Goal: Entertainment & Leisure: Consume media (video, audio)

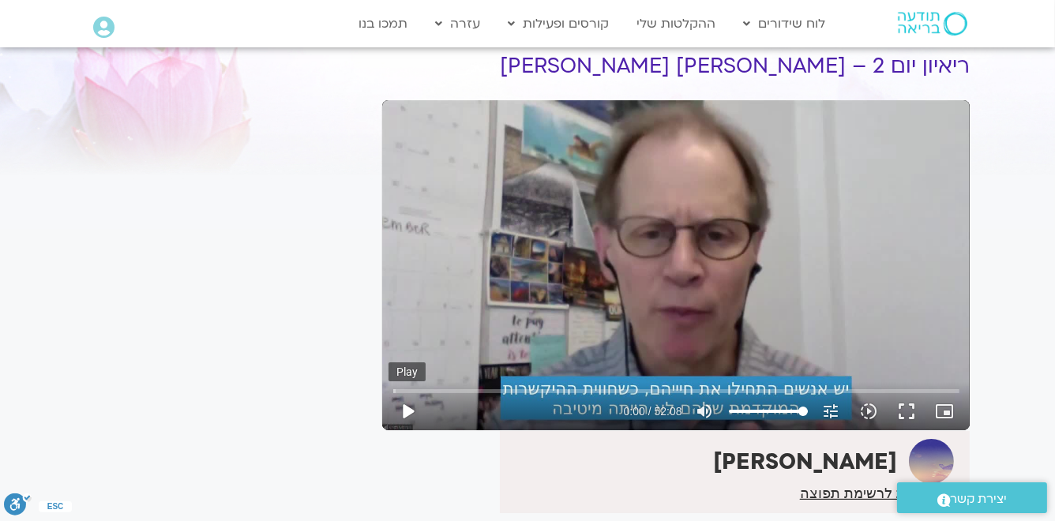
click at [411, 412] on button "play_arrow" at bounding box center [408, 412] width 38 height 38
click at [946, 411] on icon "picture_in_picture_alt" at bounding box center [945, 411] width 19 height 19
type input "5.205769"
click at [907, 412] on button "fullscreen" at bounding box center [908, 412] width 38 height 38
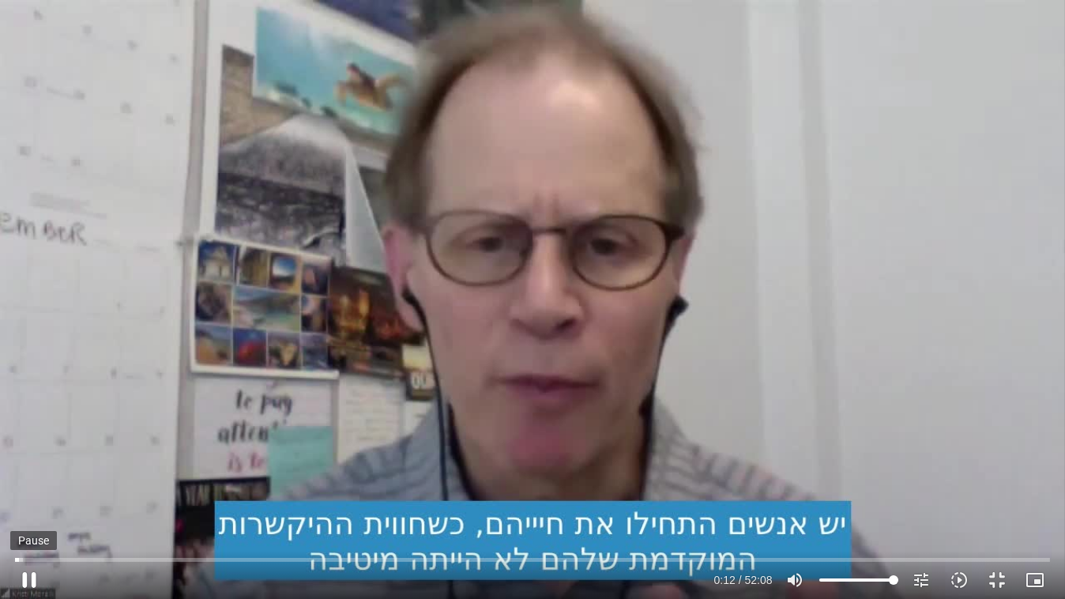
click at [38, 521] on button "pause" at bounding box center [29, 580] width 38 height 38
type input "12.44115"
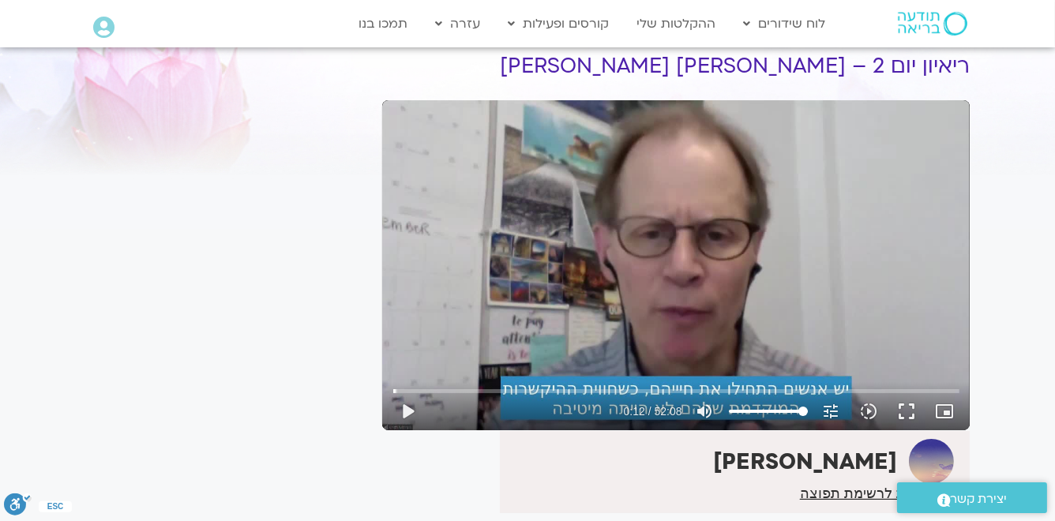
drag, startPoint x: 877, startPoint y: 295, endPoint x: 1014, endPoint y: 333, distance: 142.8
click at [1014, 333] on section "לספריית ה-VOD להקלטות שלי ריאיון יום 2 – [PERSON_NAME] [PERSON_NAME] [PERSON_NA…" at bounding box center [527, 315] width 1055 height 638
click at [411, 411] on button "play_arrow" at bounding box center [408, 412] width 38 height 38
click at [905, 414] on button "fullscreen" at bounding box center [908, 412] width 38 height 38
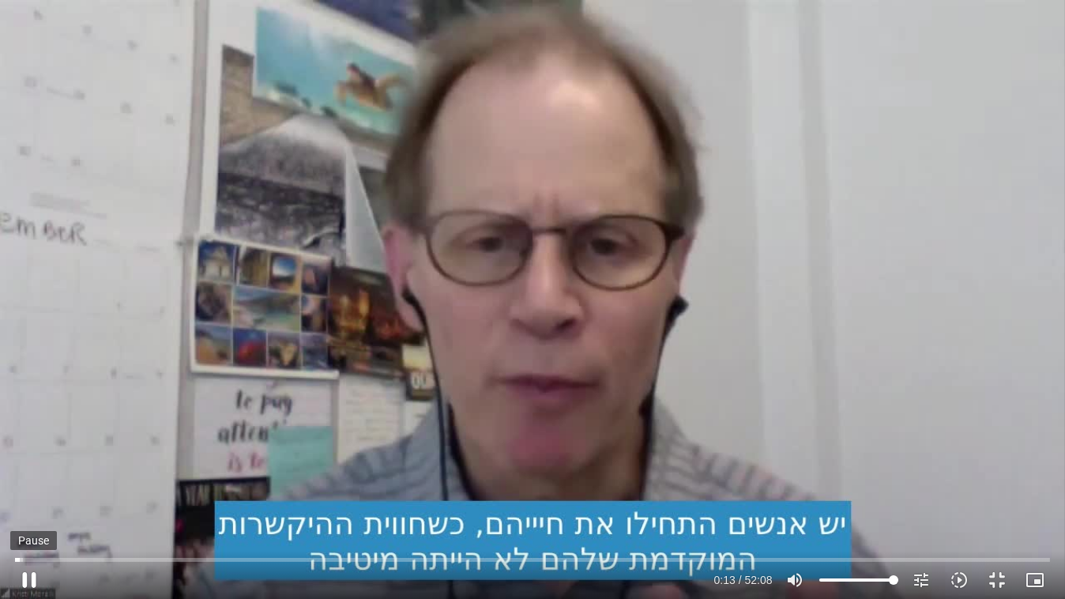
click at [29, 581] on button "pause" at bounding box center [29, 580] width 38 height 38
click at [28, 580] on button "play_arrow" at bounding box center [29, 580] width 38 height 38
click at [32, 577] on button "pause" at bounding box center [29, 580] width 38 height 38
click at [32, 577] on button "play_arrow" at bounding box center [29, 580] width 38 height 38
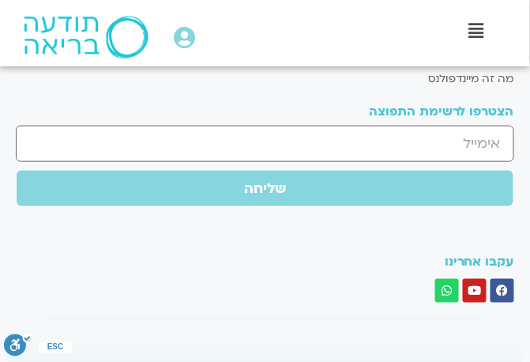
scroll to position [1293, 0]
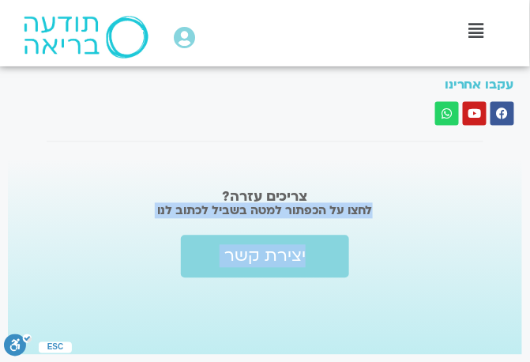
drag, startPoint x: 4, startPoint y: 360, endPoint x: 89, endPoint y: 197, distance: 184.5
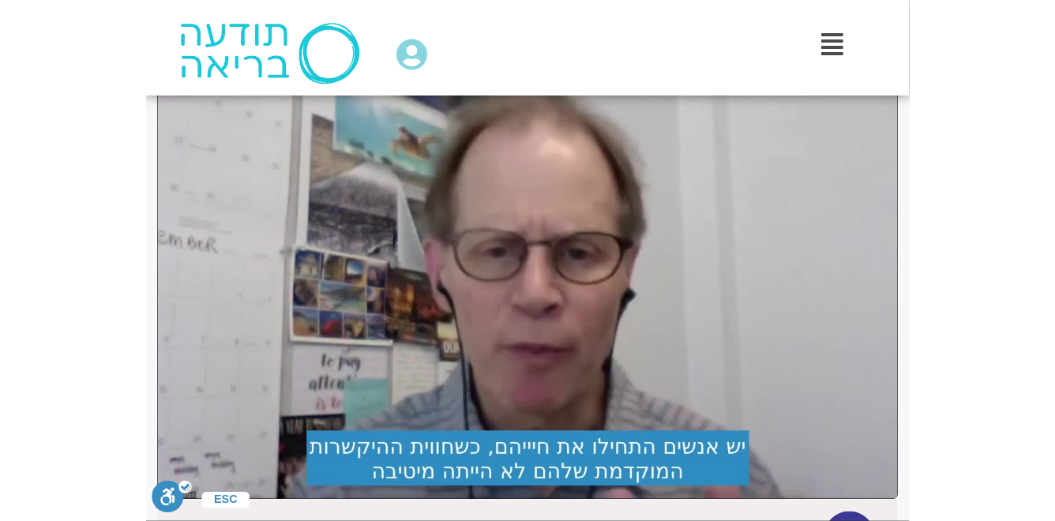
scroll to position [119, 0]
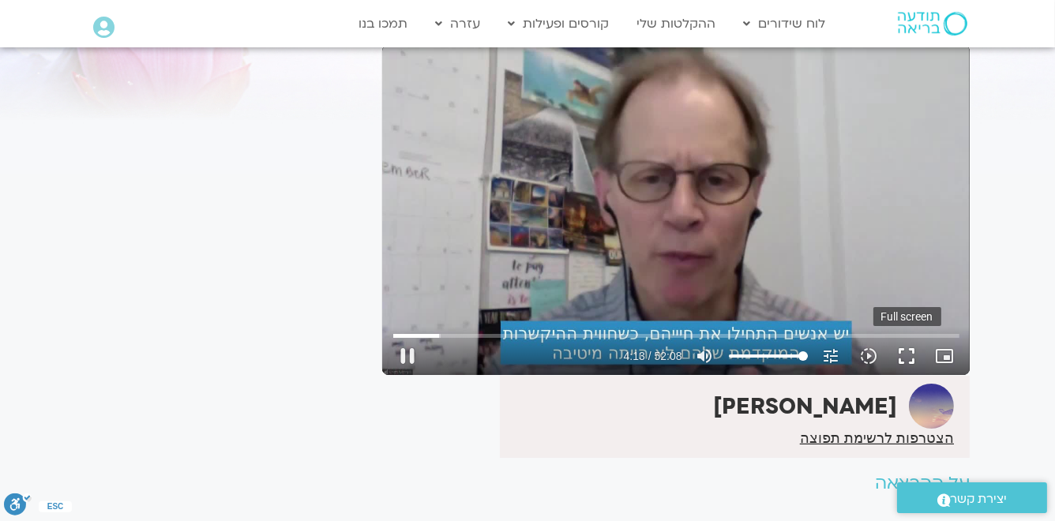
click at [905, 356] on button "fullscreen" at bounding box center [908, 356] width 38 height 38
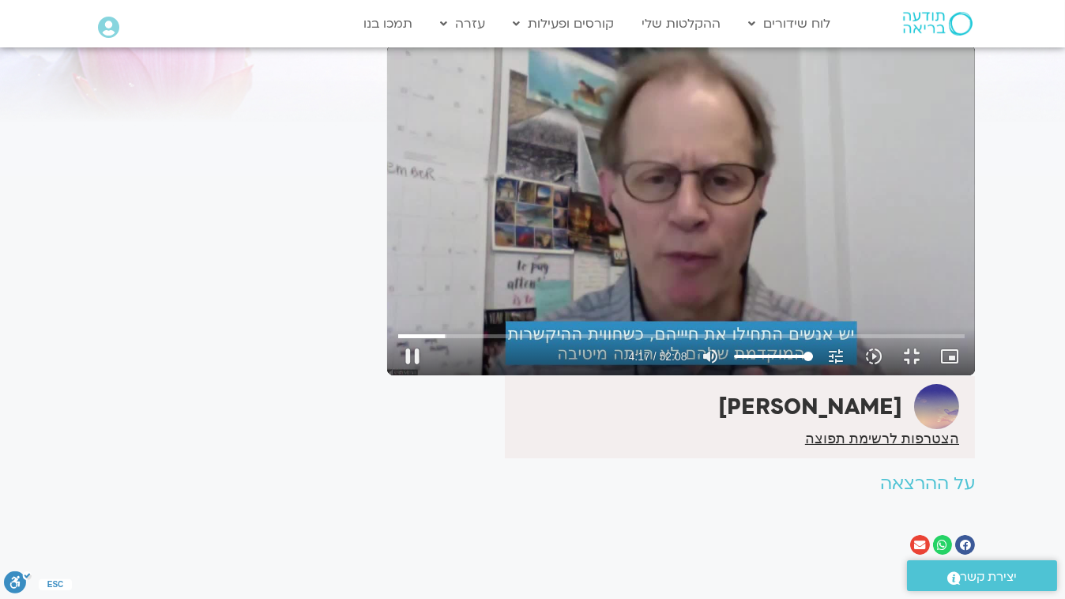
type input "257.451103"
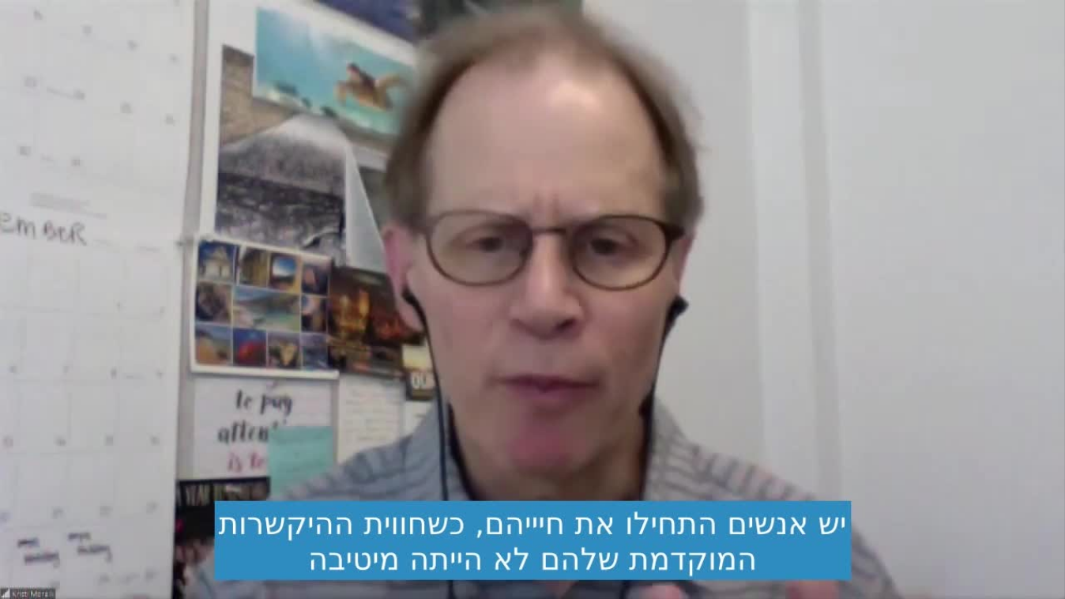
click at [979, 561] on button "fullscreen_exit" at bounding box center [998, 580] width 38 height 38
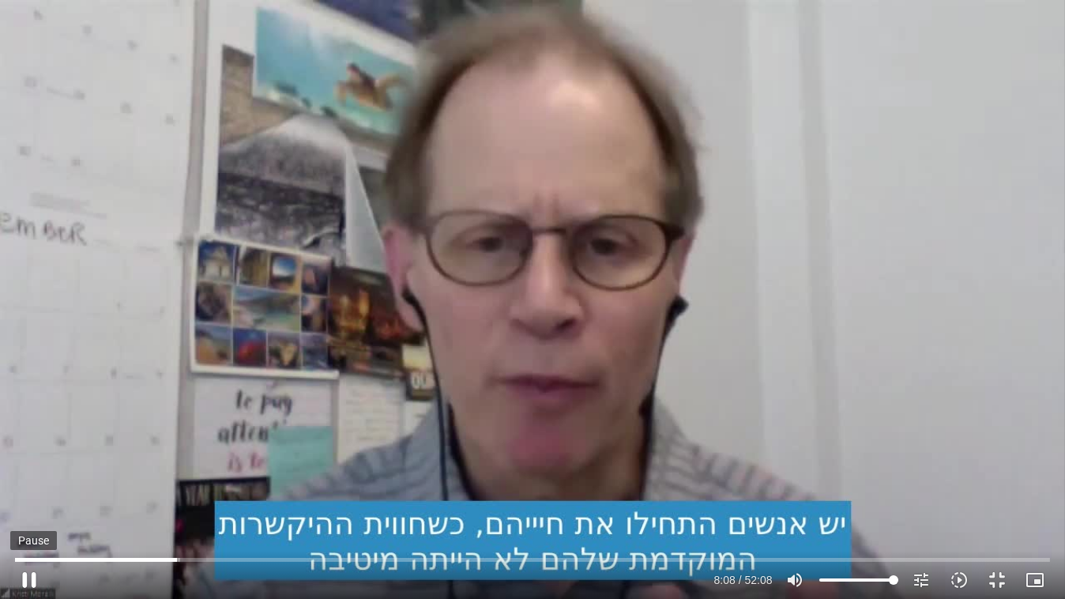
click at [26, 581] on button "pause" at bounding box center [29, 580] width 38 height 38
click at [176, 563] on input "Seek" at bounding box center [532, 559] width 1034 height 9
click at [28, 582] on button "play_arrow" at bounding box center [29, 580] width 38 height 38
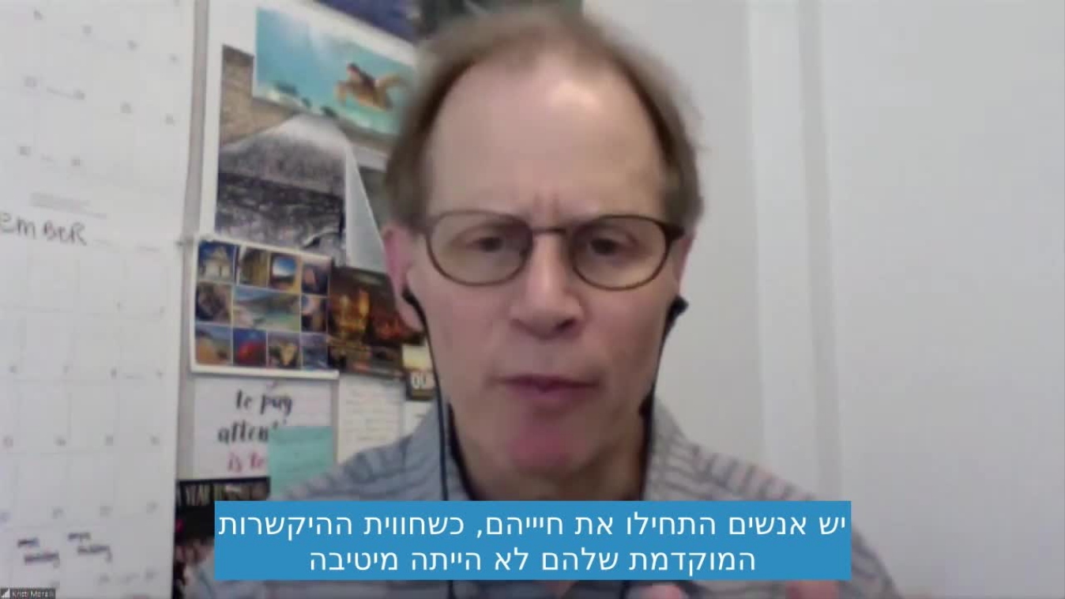
click at [28, 582] on button "pause" at bounding box center [29, 580] width 38 height 38
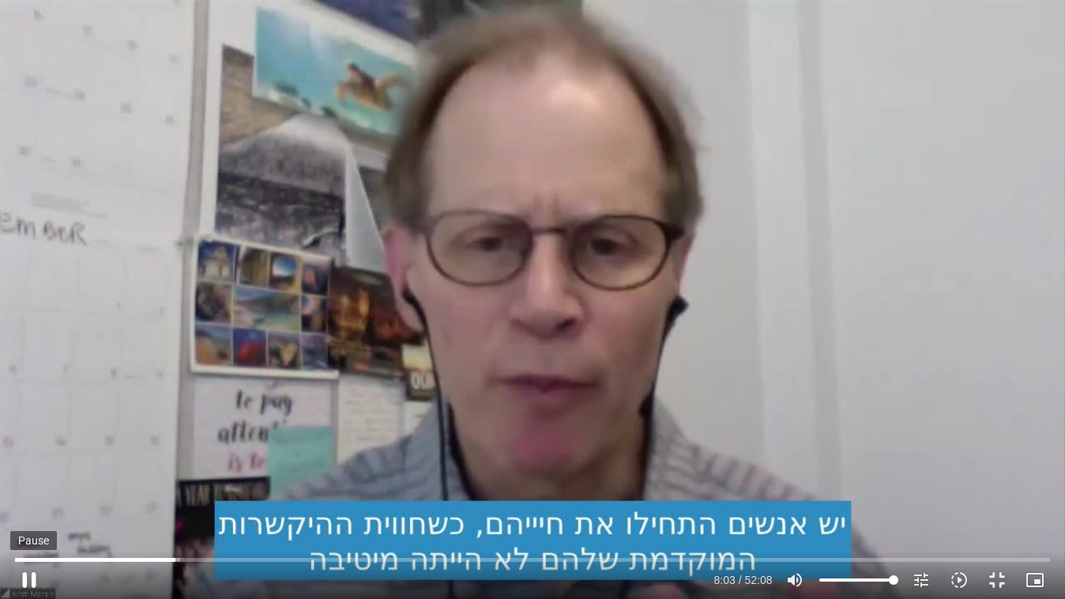
click at [28, 578] on button "pause" at bounding box center [29, 580] width 38 height 38
click at [25, 579] on button "play_arrow" at bounding box center [29, 580] width 38 height 38
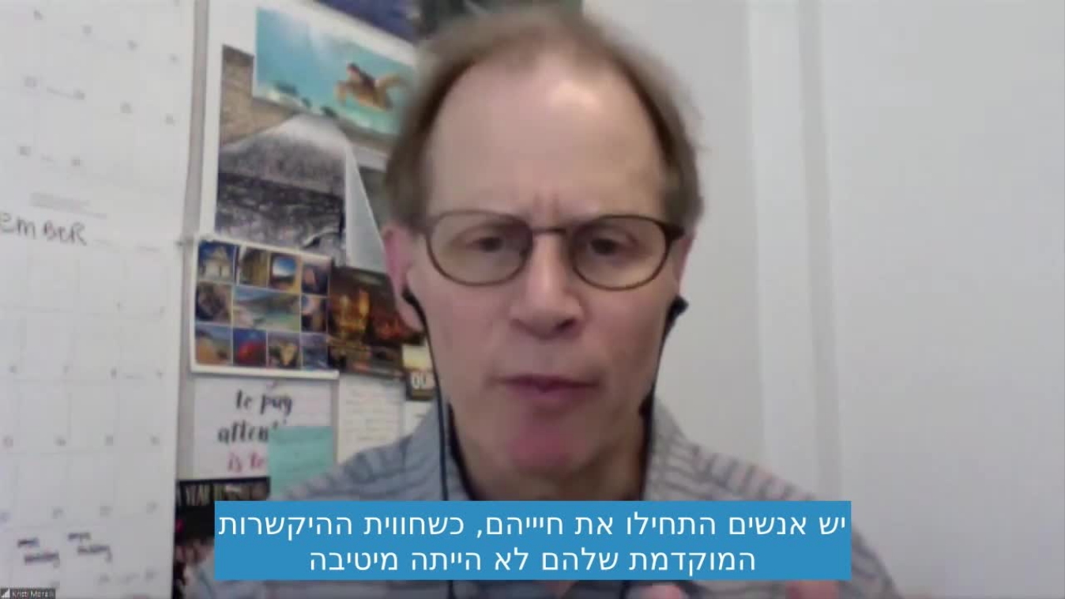
click at [25, 579] on button "pause" at bounding box center [29, 580] width 38 height 38
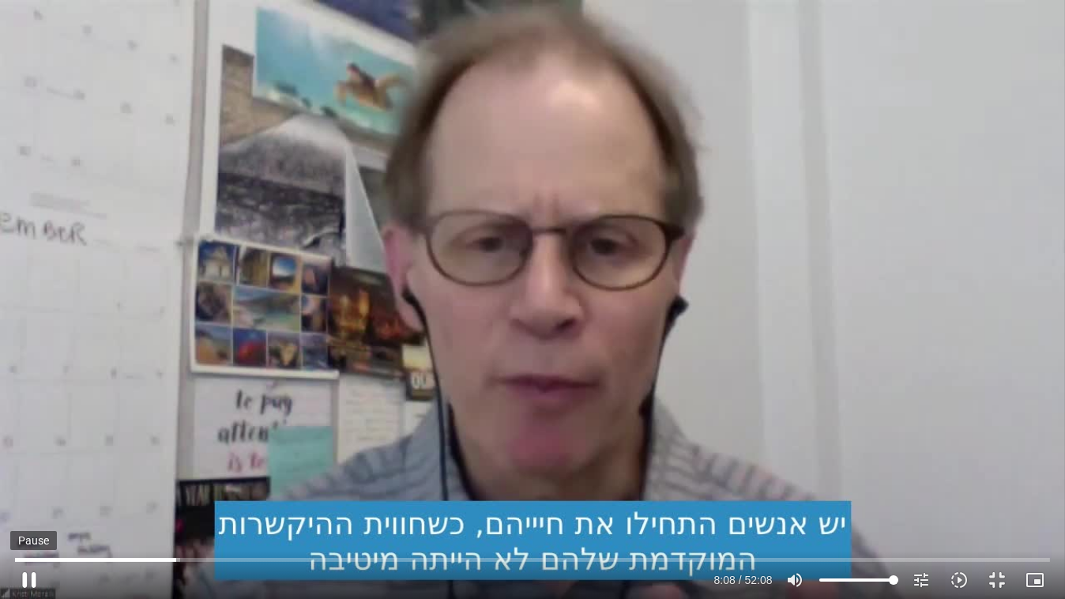
click at [28, 581] on button "pause" at bounding box center [29, 580] width 38 height 38
click at [355, 598] on div at bounding box center [378, 580] width 661 height 38
click at [32, 579] on button "play_arrow" at bounding box center [29, 580] width 38 height 38
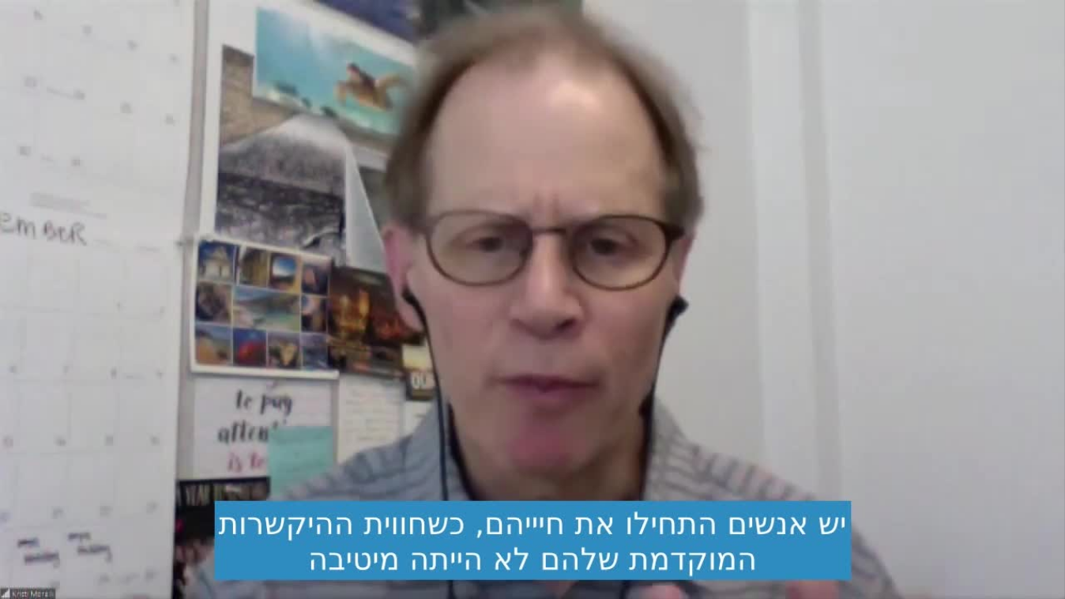
click at [32, 579] on button "pause" at bounding box center [29, 580] width 38 height 38
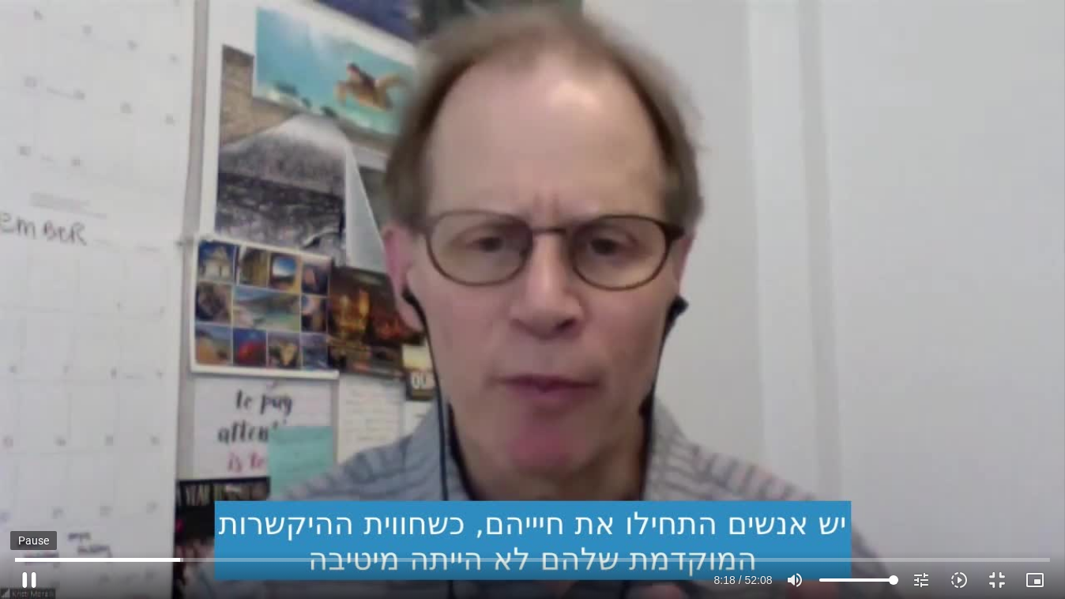
click at [28, 576] on button "pause" at bounding box center [29, 580] width 38 height 38
click at [180, 563] on input "Seek" at bounding box center [532, 559] width 1034 height 9
click at [29, 580] on button "play_arrow" at bounding box center [29, 580] width 38 height 38
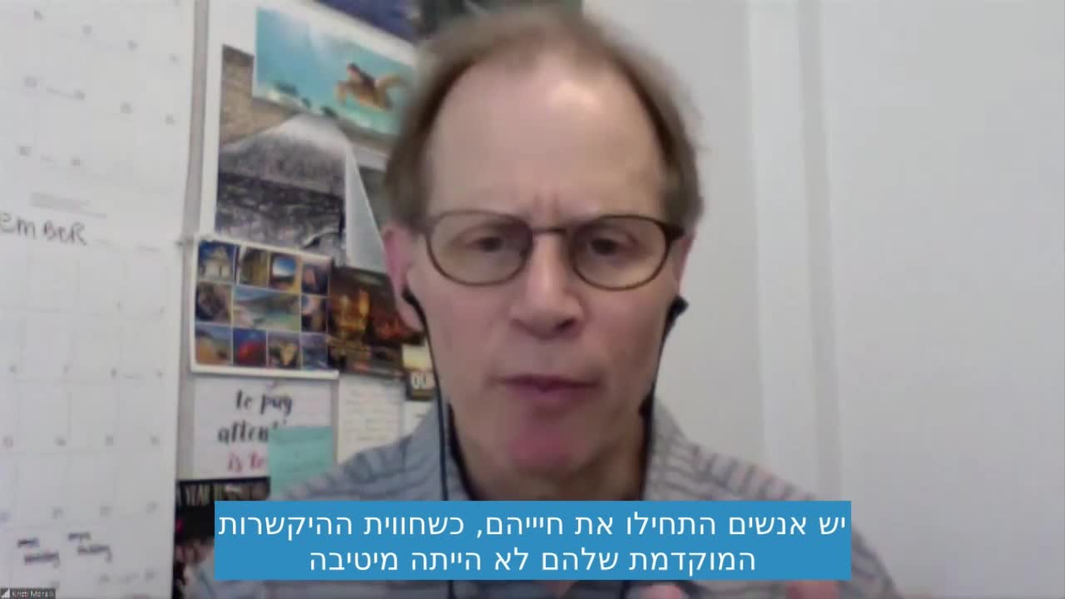
click at [29, 580] on button "pause" at bounding box center [29, 580] width 38 height 38
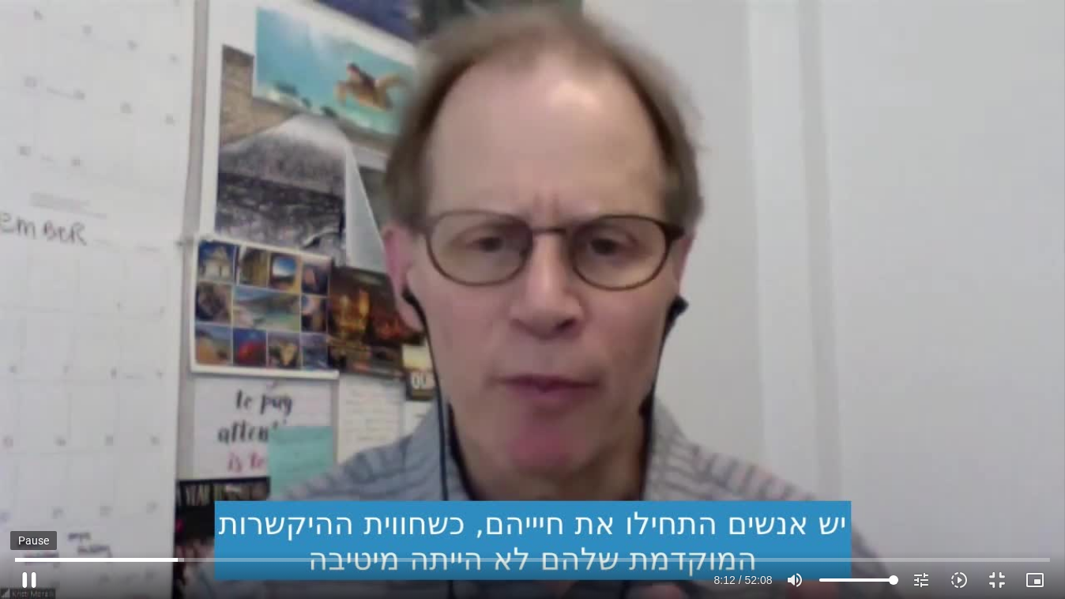
click at [29, 578] on button "pause" at bounding box center [29, 580] width 38 height 38
click at [29, 581] on button "play_arrow" at bounding box center [29, 580] width 38 height 38
click at [29, 581] on button "pause" at bounding box center [29, 580] width 38 height 38
click at [29, 581] on button "play_arrow" at bounding box center [29, 580] width 38 height 38
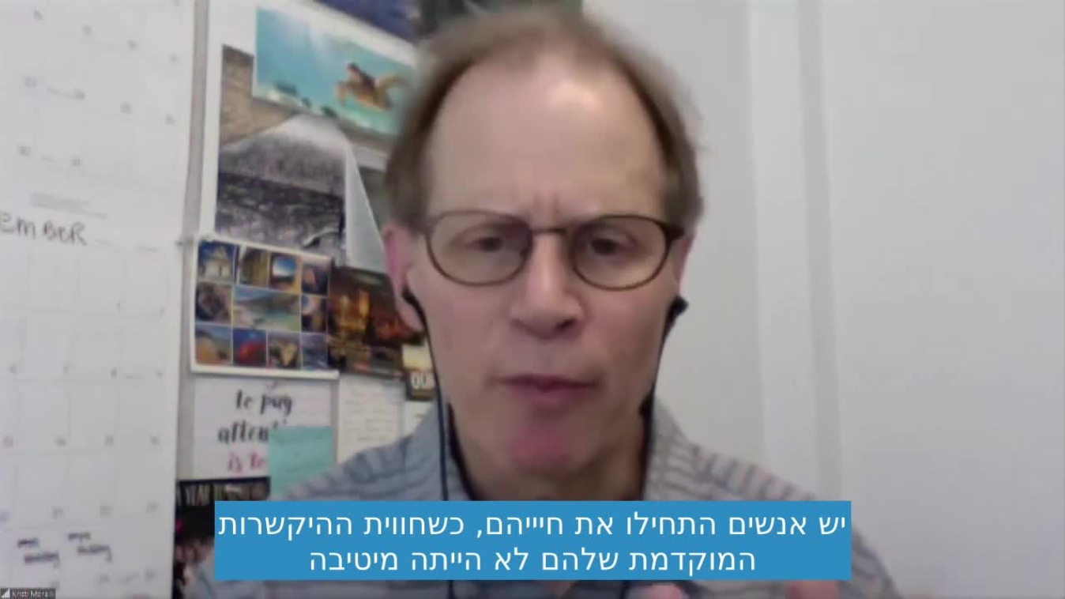
click at [29, 581] on button "pause" at bounding box center [29, 580] width 38 height 38
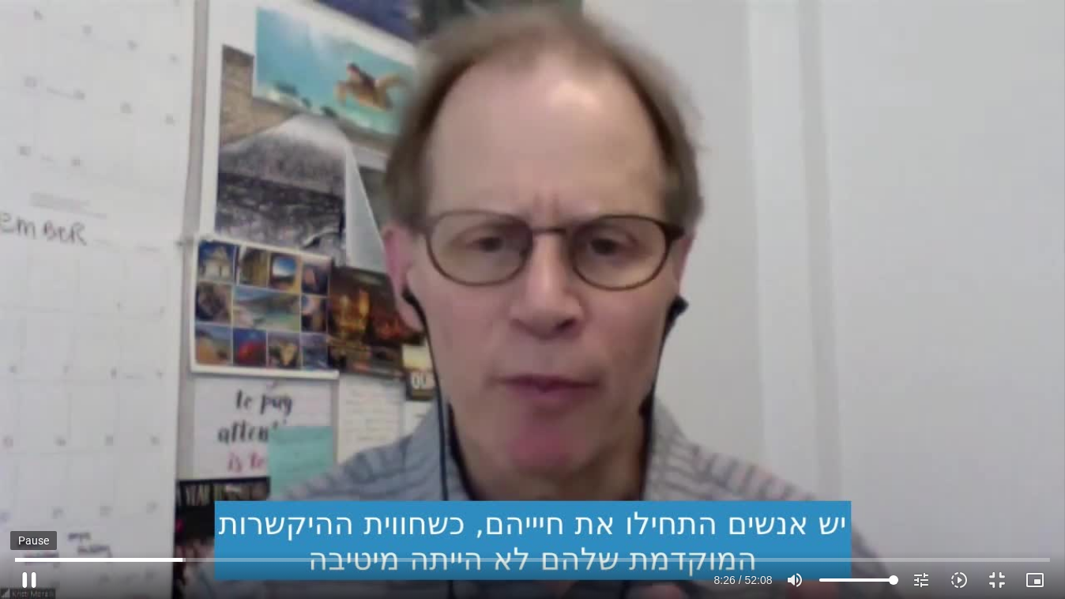
click at [29, 580] on button "pause" at bounding box center [29, 580] width 38 height 38
click at [183, 559] on input "Seek" at bounding box center [532, 559] width 1034 height 9
click at [29, 579] on button "play_arrow" at bounding box center [29, 580] width 38 height 38
click at [32, 579] on button "pause" at bounding box center [29, 580] width 38 height 38
click at [28, 578] on button "play_arrow" at bounding box center [29, 580] width 38 height 38
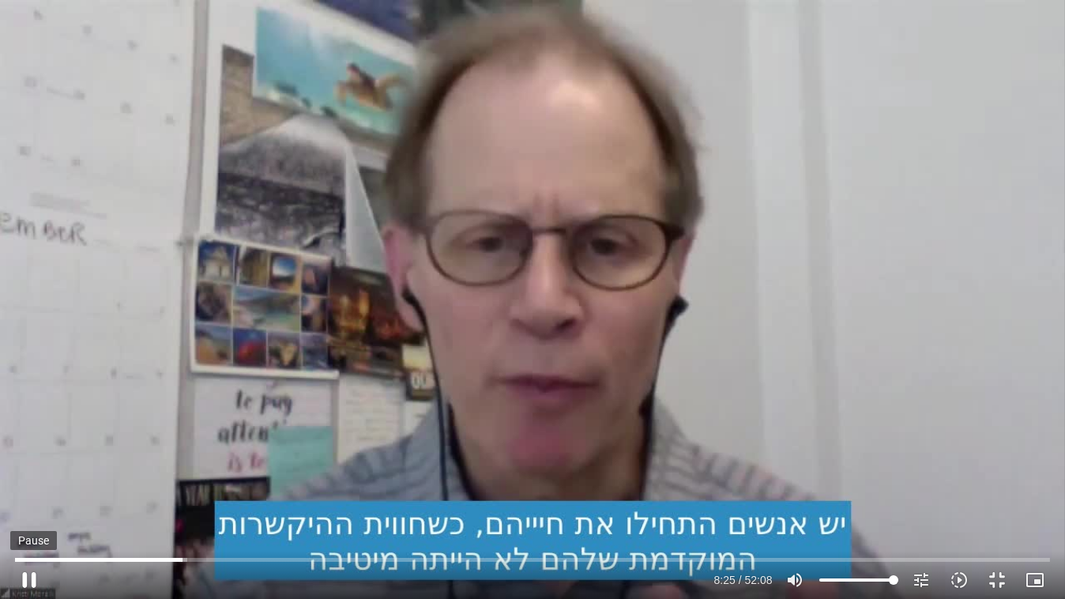
click at [28, 578] on button "pause" at bounding box center [29, 580] width 38 height 38
click at [25, 580] on button "play_arrow" at bounding box center [29, 580] width 38 height 38
click at [29, 579] on button "pause" at bounding box center [29, 580] width 38 height 38
click at [28, 578] on button "play_arrow" at bounding box center [29, 580] width 38 height 38
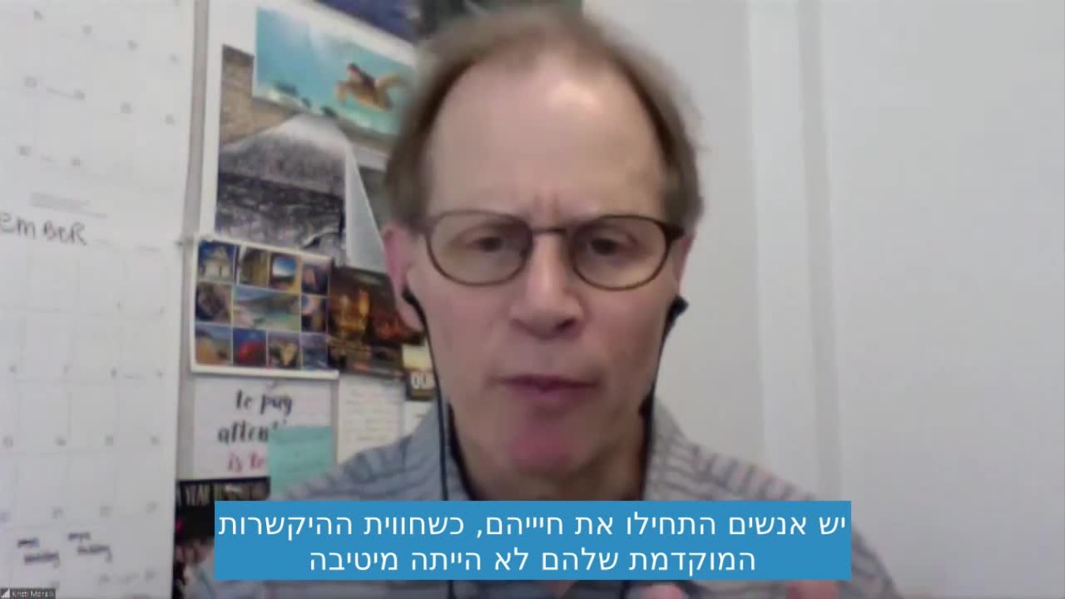
click at [28, 578] on button "pause" at bounding box center [29, 580] width 38 height 38
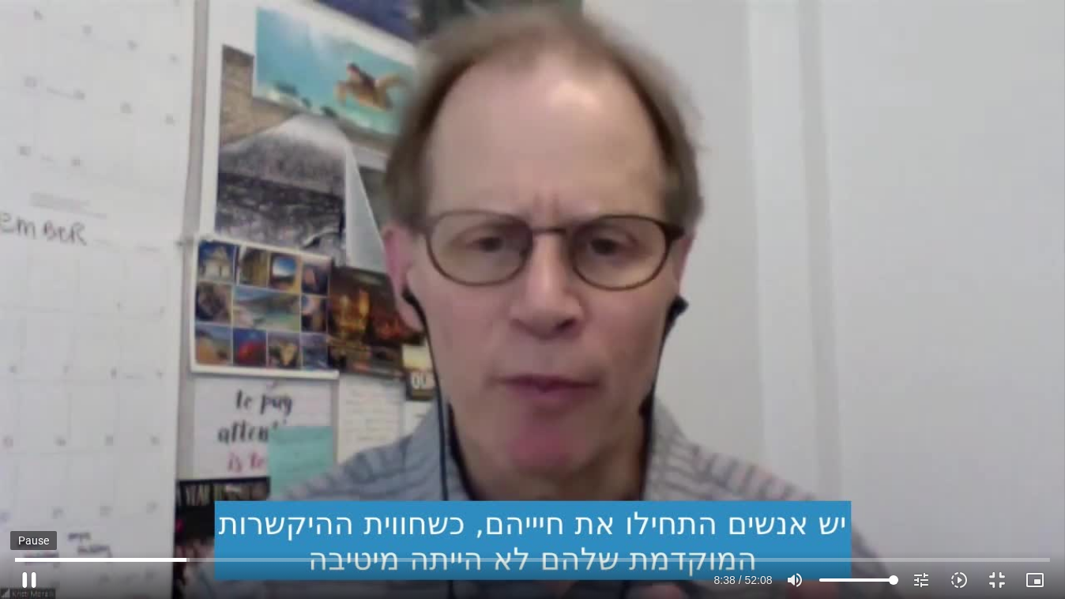
click at [28, 578] on button "pause" at bounding box center [29, 580] width 38 height 38
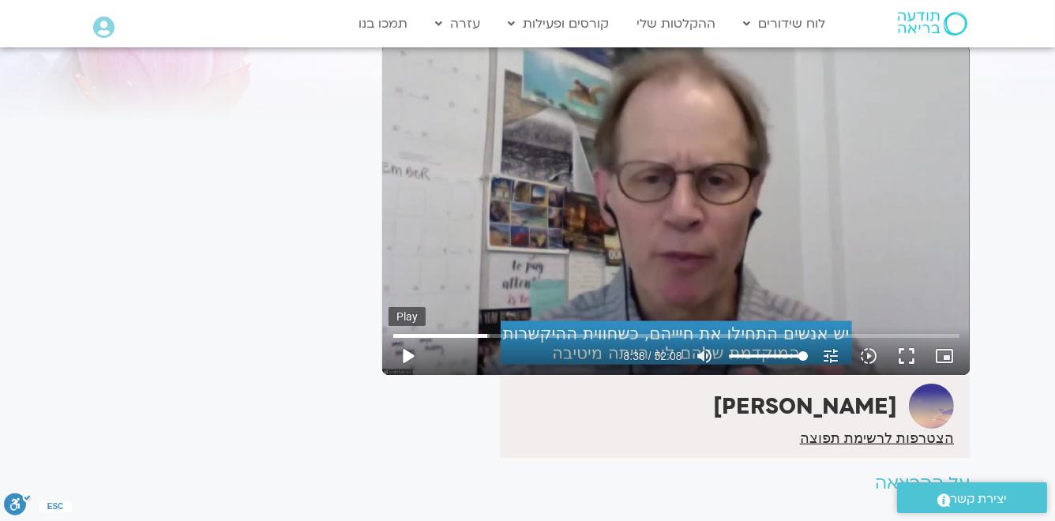
click at [405, 357] on button "play_arrow" at bounding box center [408, 356] width 38 height 38
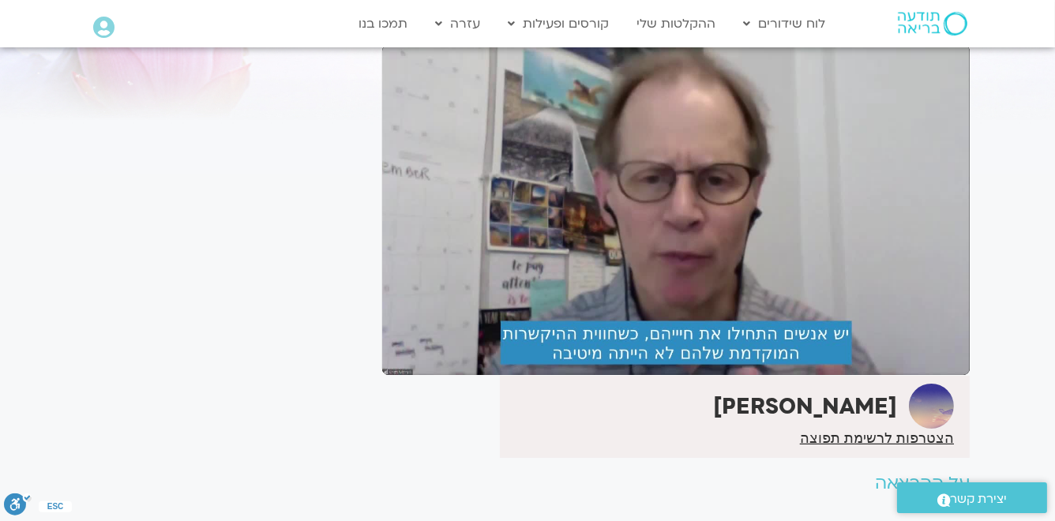
click at [405, 357] on button "pause" at bounding box center [408, 356] width 38 height 38
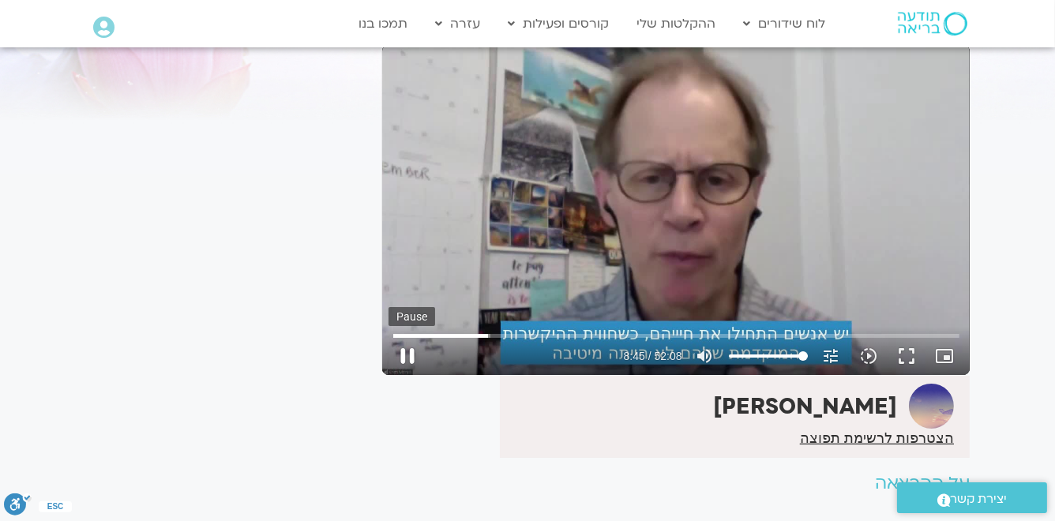
click at [403, 353] on button "pause" at bounding box center [408, 356] width 38 height 38
type input "525.347796"
drag, startPoint x: 811, startPoint y: 135, endPoint x: 313, endPoint y: 177, distance: 499.5
click at [313, 177] on div "It seems we can't find what you're looking for. It seems we can't find what you…" at bounding box center [225, 275] width 297 height 606
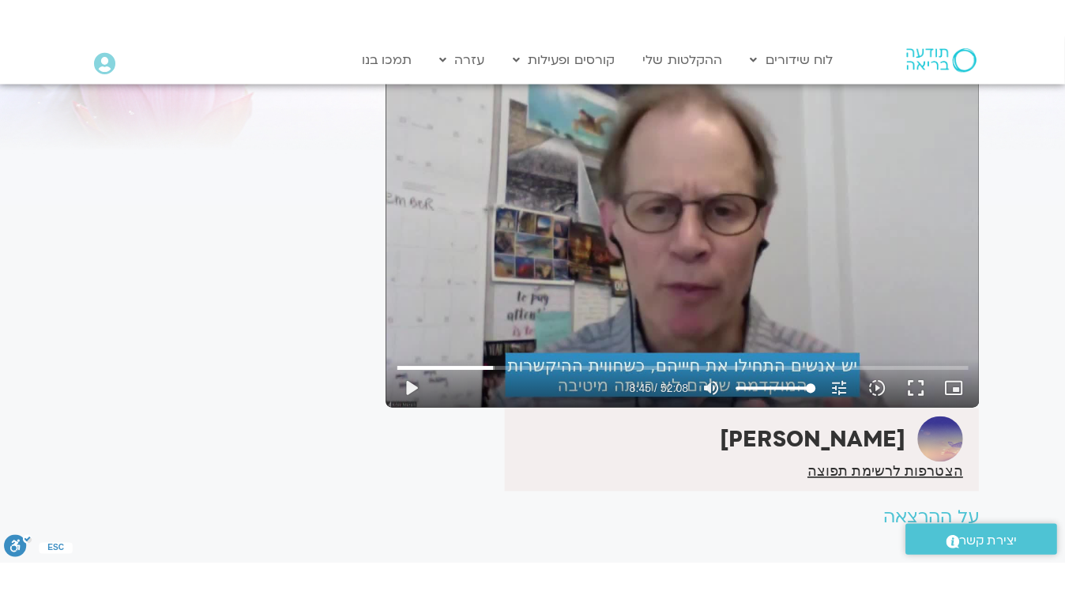
scroll to position [63, 0]
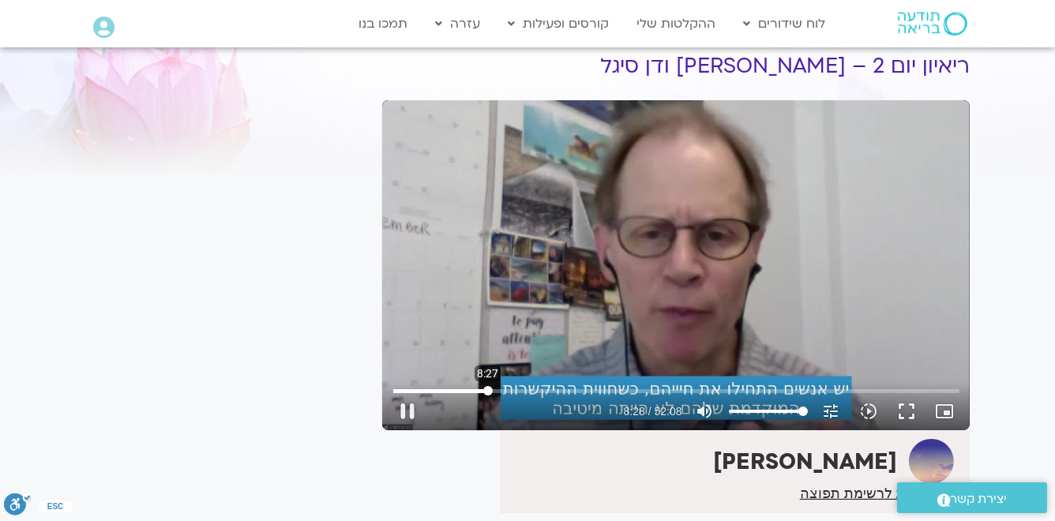
click at [488, 390] on input "Seek" at bounding box center [676, 390] width 566 height 9
click at [407, 413] on button "play_arrow" at bounding box center [408, 412] width 38 height 38
click at [404, 411] on button "pause" at bounding box center [408, 412] width 38 height 38
click at [907, 411] on button "fullscreen" at bounding box center [908, 412] width 38 height 38
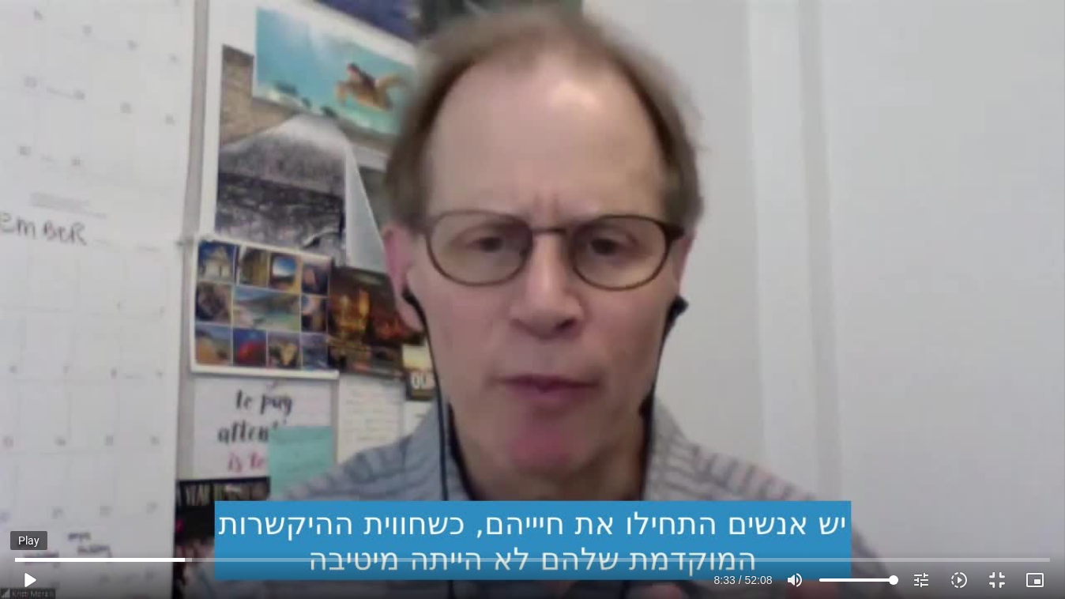
click at [28, 580] on button "play_arrow" at bounding box center [29, 580] width 38 height 38
click at [29, 583] on button "pause" at bounding box center [29, 580] width 38 height 38
click at [28, 581] on button "play_arrow" at bounding box center [29, 580] width 38 height 38
click at [32, 581] on button "pause" at bounding box center [29, 580] width 38 height 38
click at [32, 578] on button "play_arrow" at bounding box center [29, 580] width 38 height 38
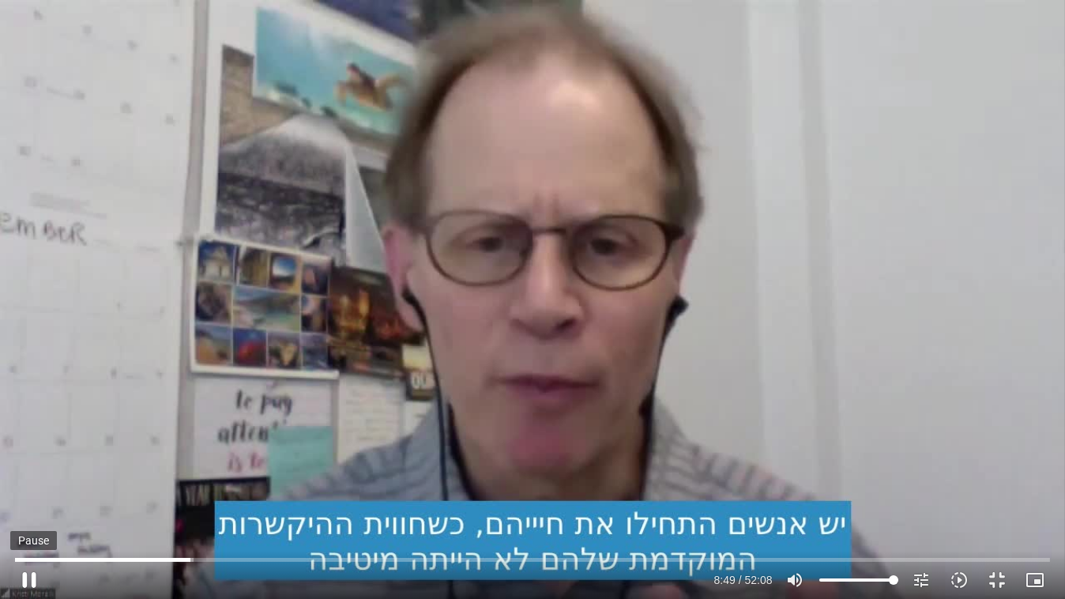
click at [32, 578] on button "pause" at bounding box center [29, 580] width 38 height 38
click at [32, 580] on button "play_arrow" at bounding box center [29, 580] width 38 height 38
click at [28, 578] on button "pause" at bounding box center [29, 580] width 38 height 38
click at [193, 564] on input "Seek" at bounding box center [532, 559] width 1034 height 9
click at [29, 581] on button "play_arrow" at bounding box center [29, 580] width 38 height 38
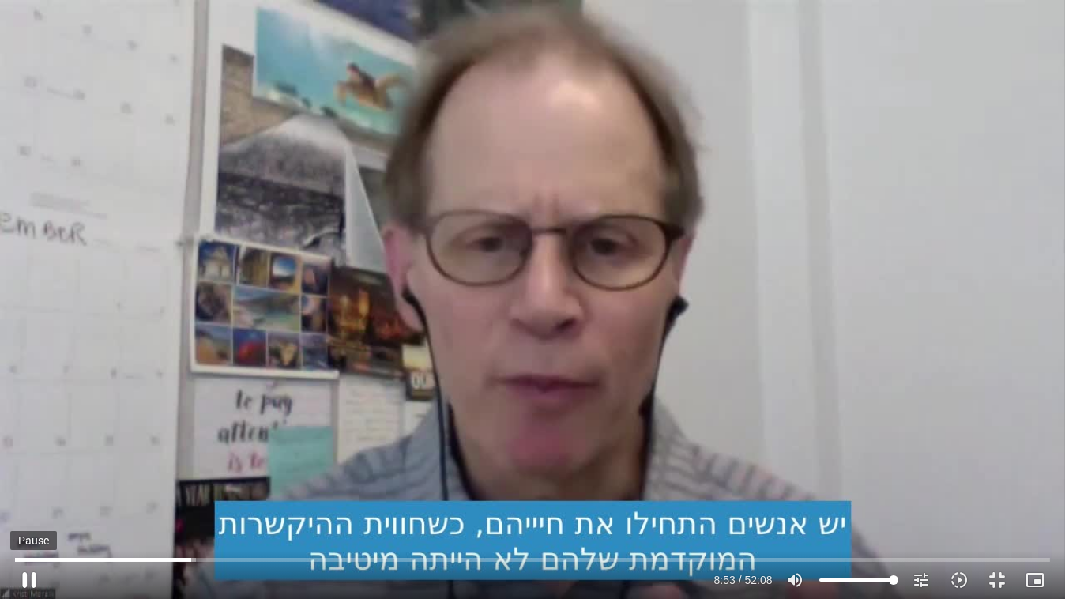
click at [29, 581] on button "pause" at bounding box center [29, 580] width 38 height 38
click at [29, 580] on button "play_arrow" at bounding box center [29, 580] width 38 height 38
click at [29, 580] on button "pause" at bounding box center [29, 580] width 38 height 38
click at [28, 580] on button "play_arrow" at bounding box center [29, 580] width 38 height 38
click at [29, 580] on button "pause" at bounding box center [29, 580] width 38 height 38
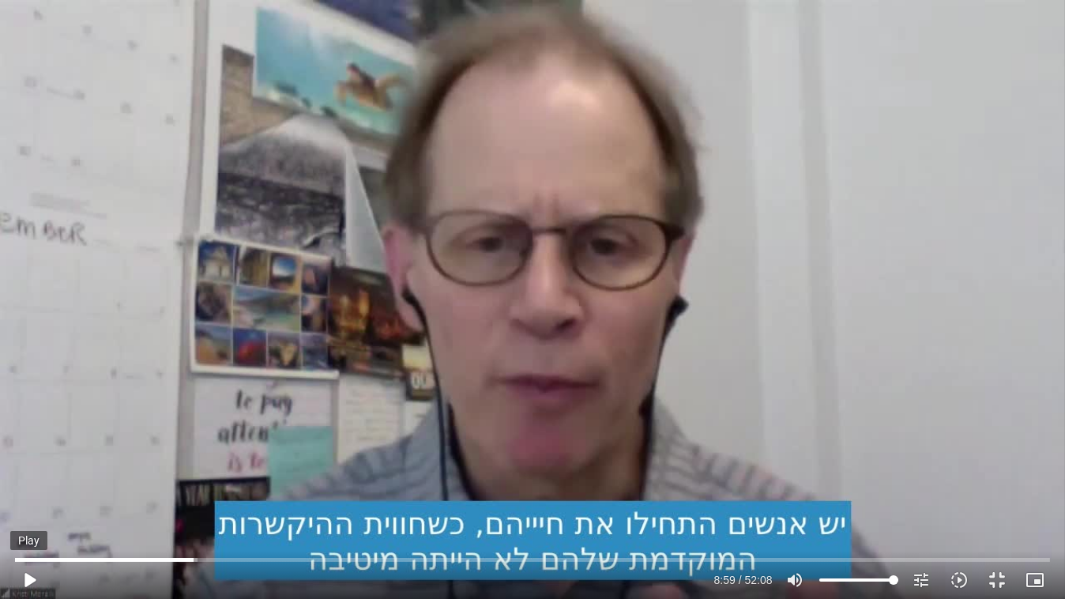
click at [28, 579] on button "play_arrow" at bounding box center [29, 580] width 38 height 38
click at [32, 580] on button "pause" at bounding box center [29, 580] width 38 height 38
click at [204, 561] on input "Seek" at bounding box center [532, 559] width 1034 height 9
click at [33, 580] on button "play_arrow" at bounding box center [29, 580] width 38 height 38
click at [33, 580] on button "pause" at bounding box center [29, 580] width 38 height 38
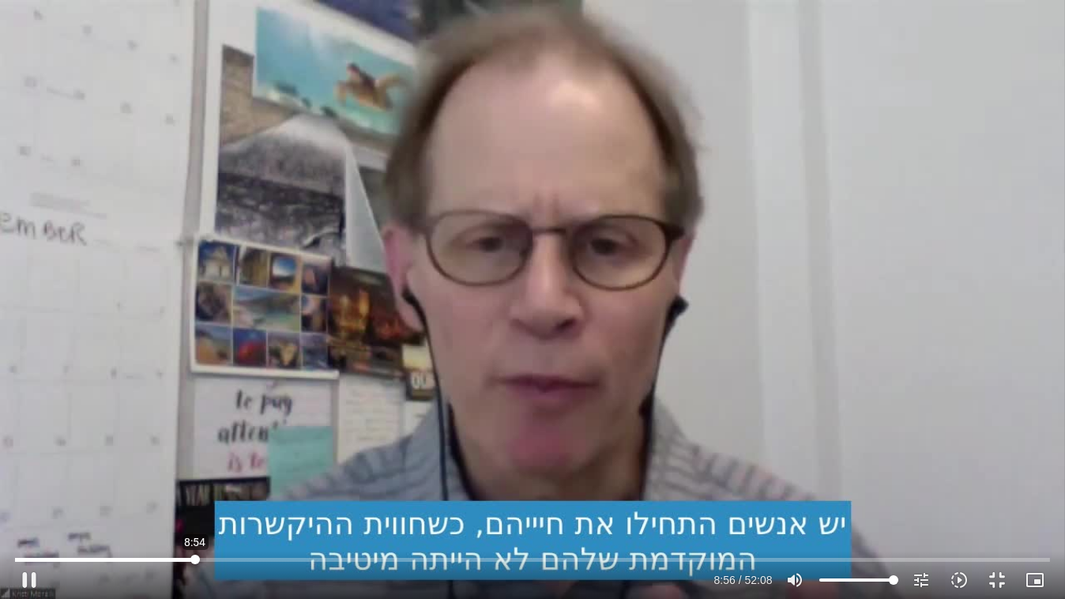
click at [195, 563] on input "Seek" at bounding box center [532, 559] width 1034 height 9
click at [26, 581] on button "play_arrow" at bounding box center [29, 580] width 38 height 38
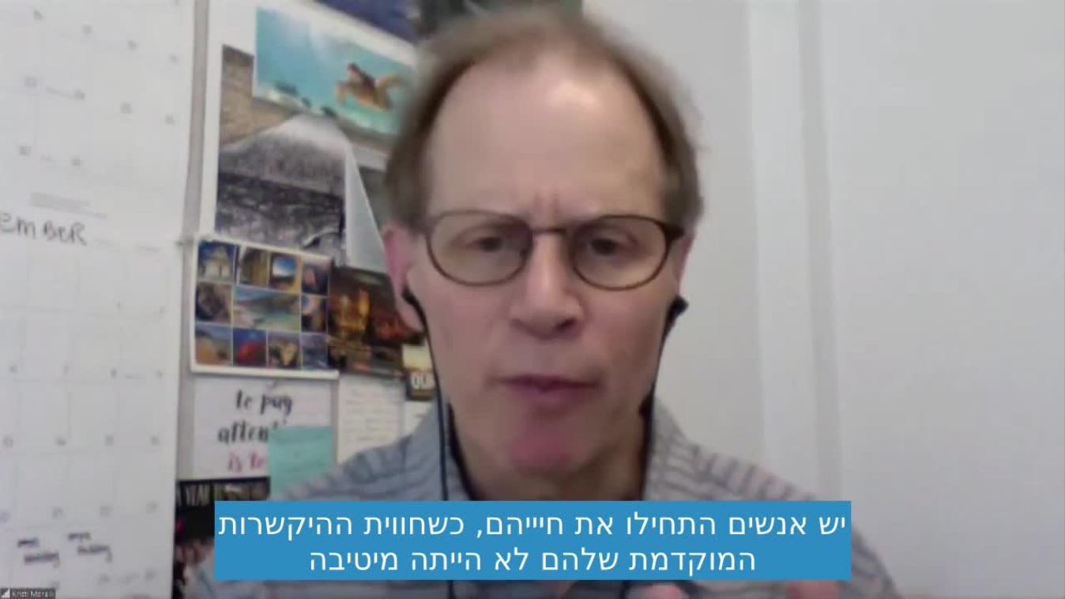
click at [32, 581] on button "pause" at bounding box center [29, 580] width 38 height 38
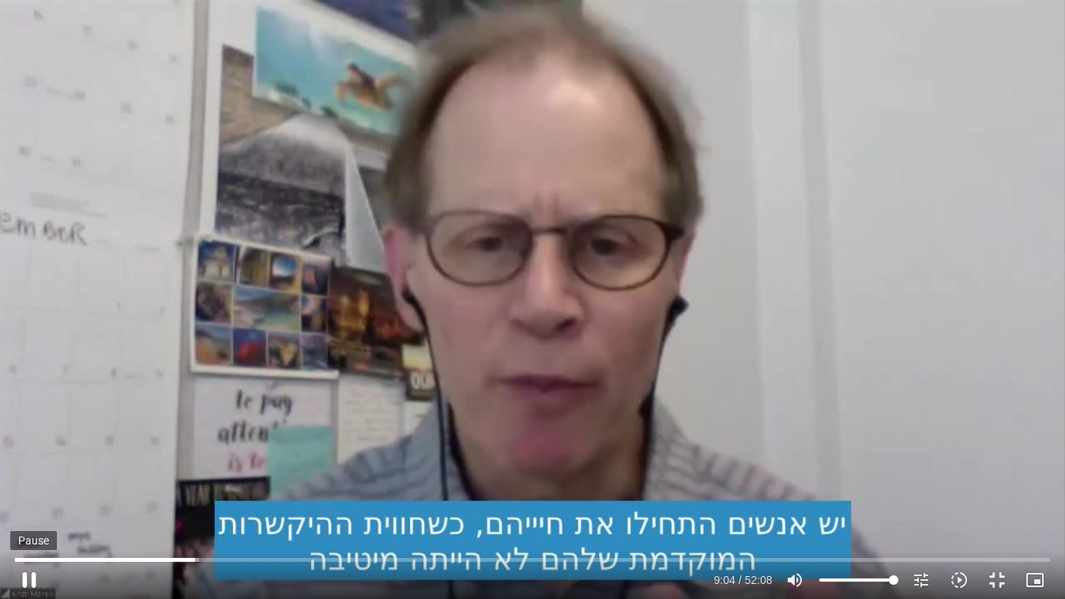
click at [29, 578] on button "pause" at bounding box center [29, 580] width 38 height 38
click at [195, 562] on input "Seek" at bounding box center [532, 559] width 1034 height 9
click at [28, 581] on button "play_arrow" at bounding box center [29, 580] width 38 height 38
click at [32, 581] on button "pause" at bounding box center [29, 580] width 38 height 38
click at [28, 578] on button "play_arrow" at bounding box center [29, 580] width 38 height 38
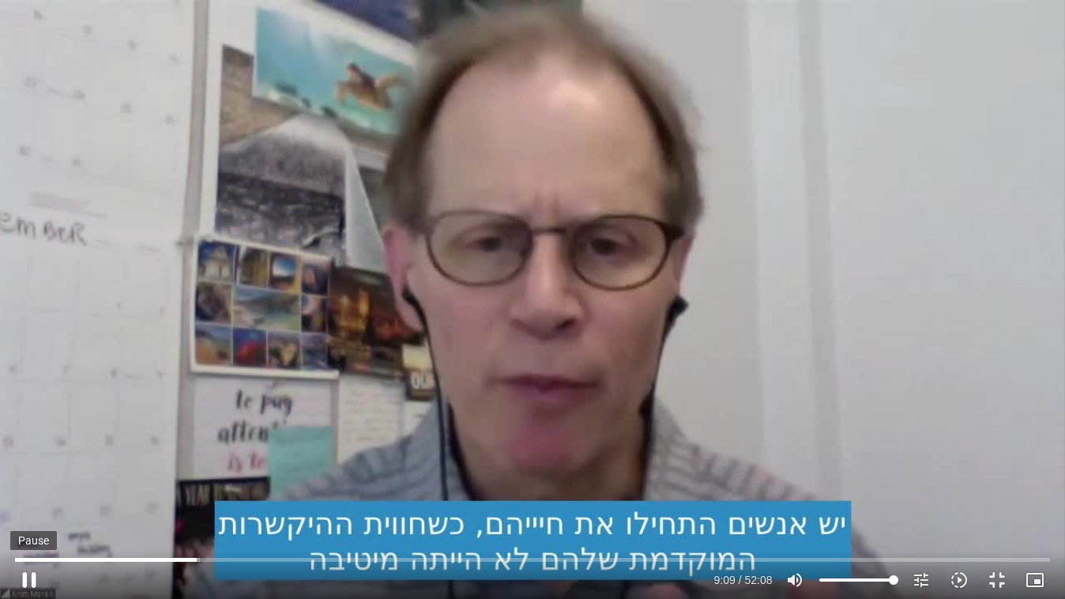
click at [27, 579] on button "pause" at bounding box center [29, 580] width 38 height 38
click at [29, 578] on button "play_arrow" at bounding box center [29, 580] width 38 height 38
click at [26, 578] on button "pause" at bounding box center [29, 580] width 38 height 38
type input "554.633109"
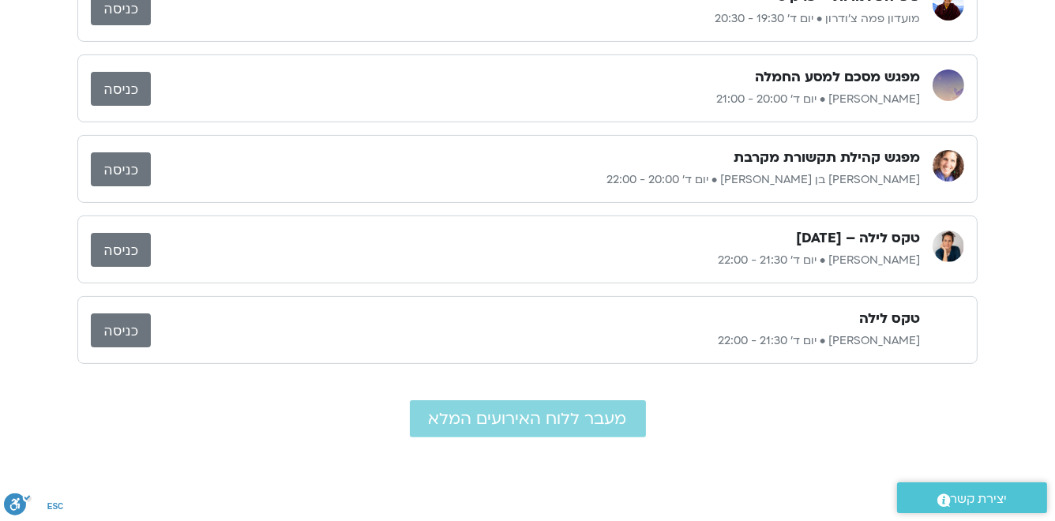
scroll to position [442, 0]
